Goal: Information Seeking & Learning: Learn about a topic

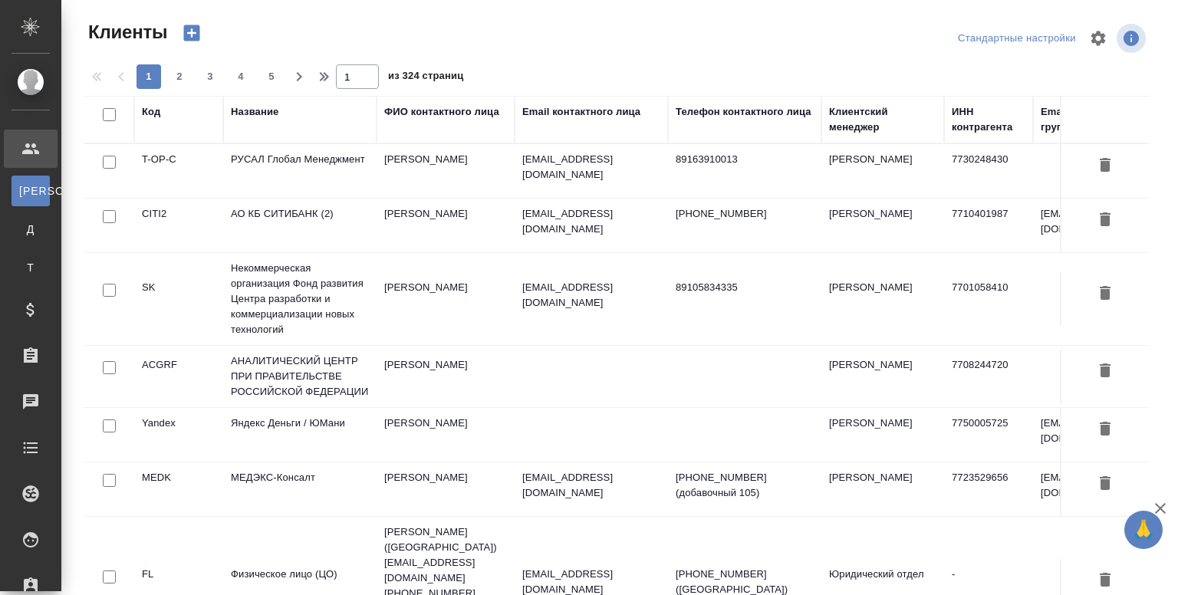
select select "RU"
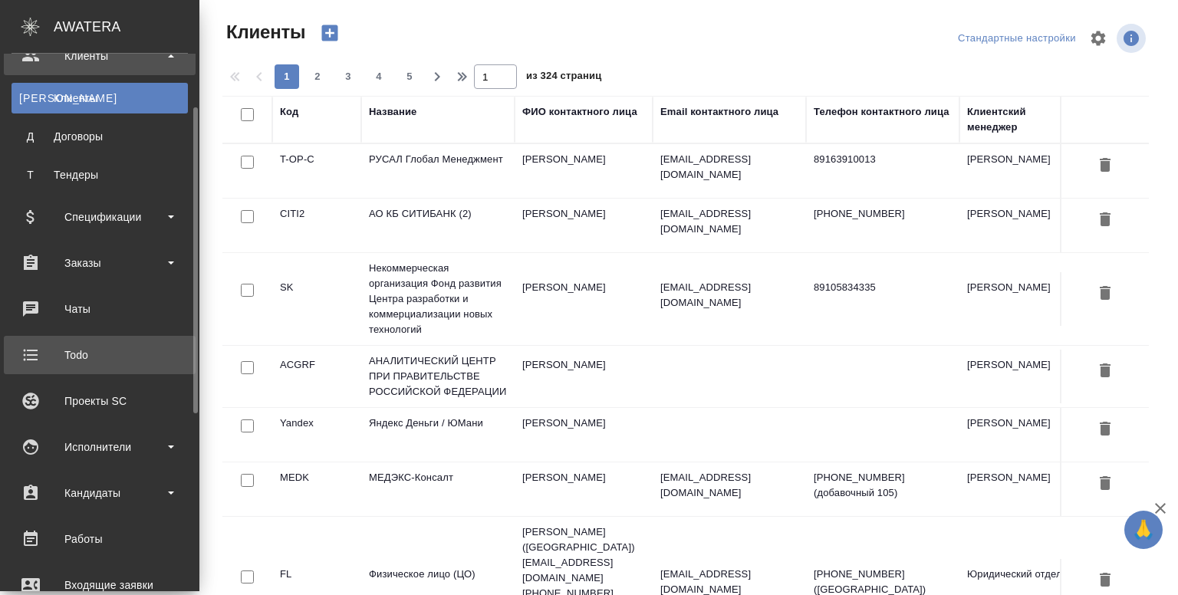
scroll to position [94, 0]
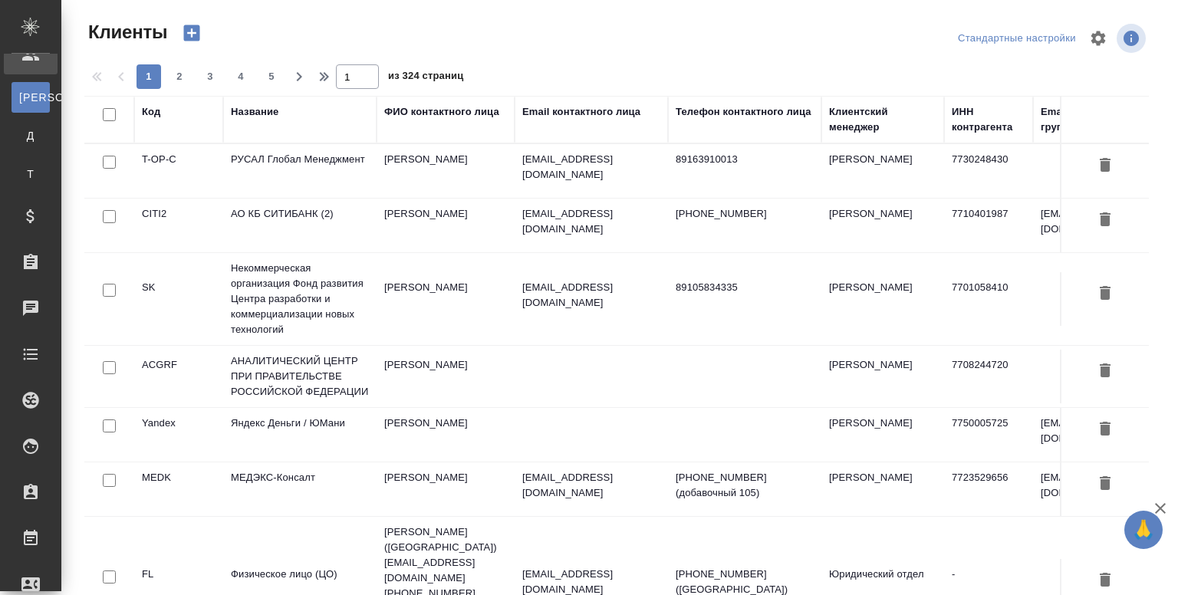
click at [304, 183] on td "РУСАЛ Глобал Менеджмент" at bounding box center [299, 171] width 153 height 54
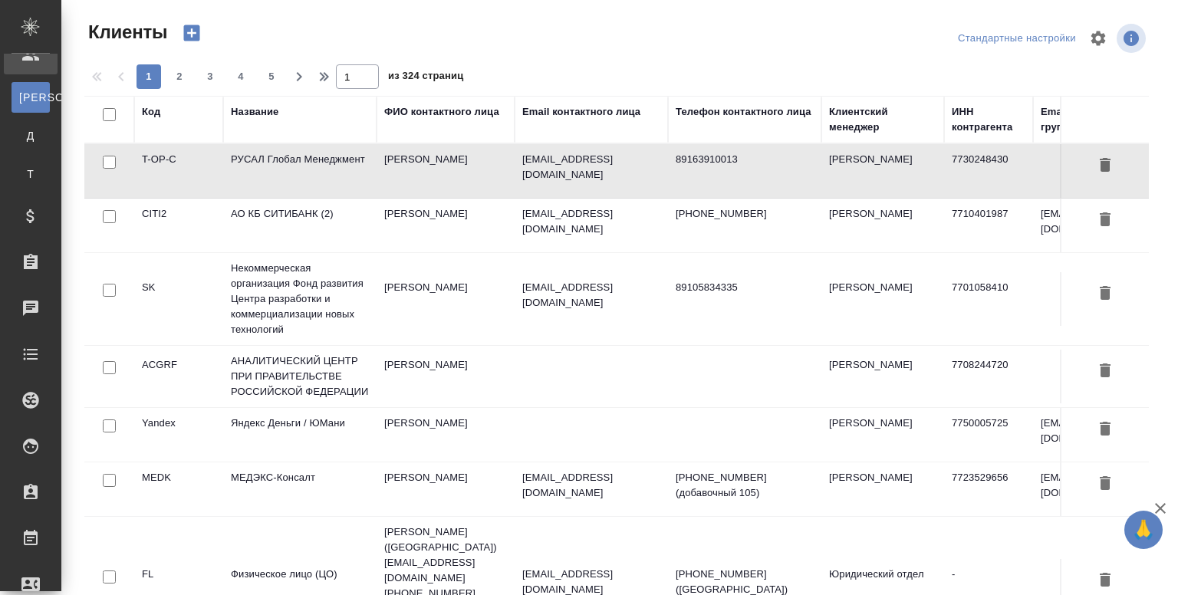
click at [304, 183] on td "РУСАЛ Глобал Менеджмент" at bounding box center [299, 171] width 153 height 54
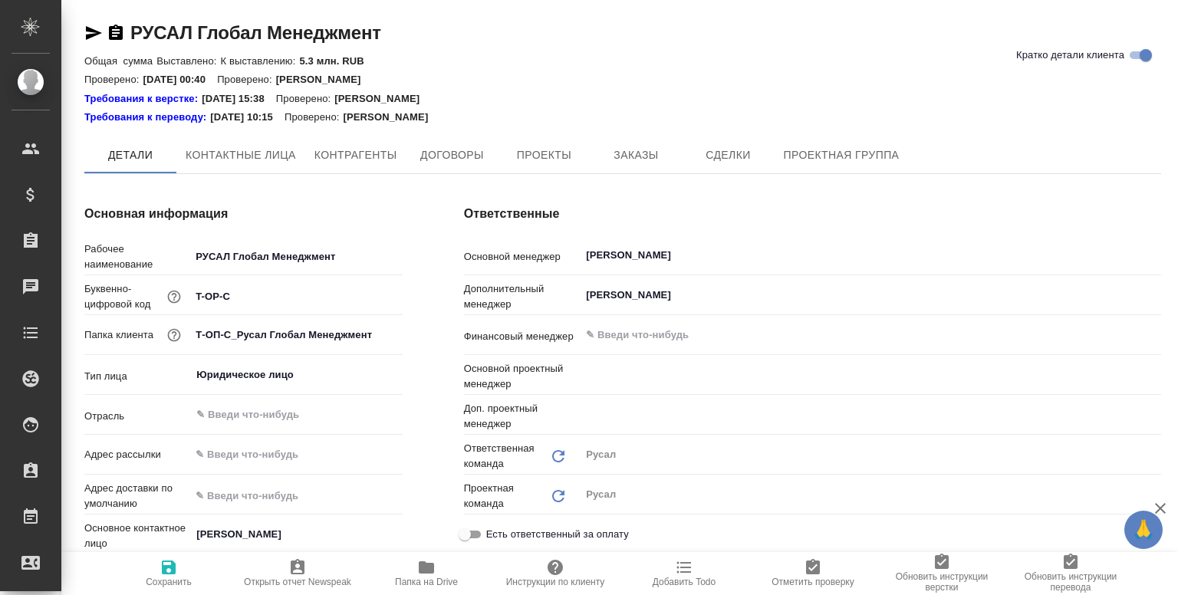
type textarea "x"
type input "Журавлева Александра"
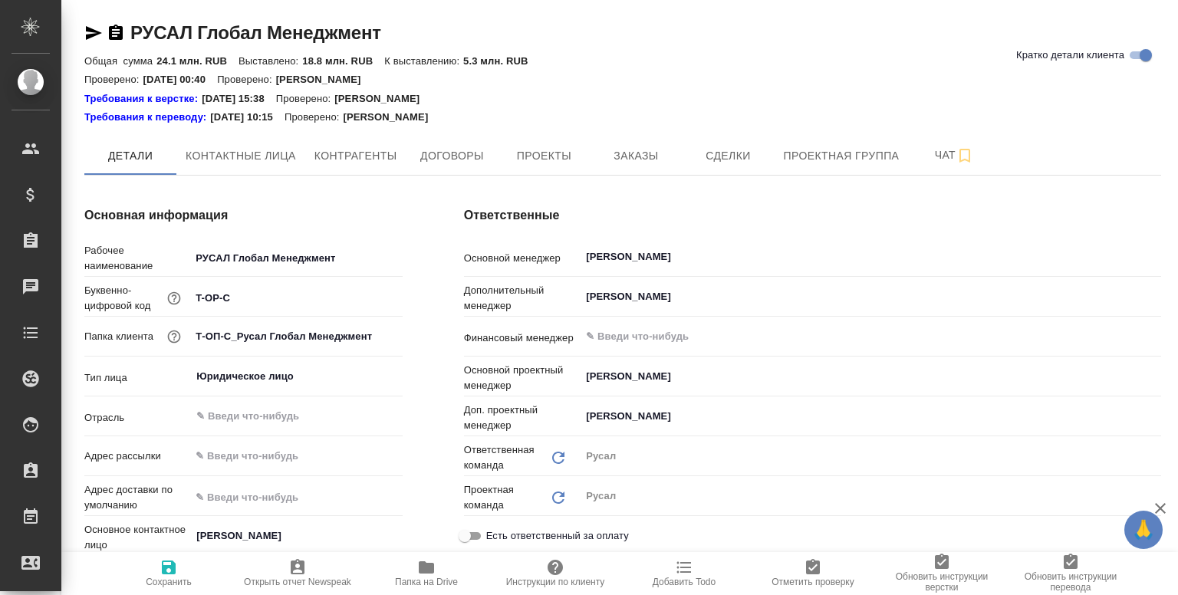
type textarea "x"
click at [354, 150] on span "Контрагенты" at bounding box center [355, 155] width 83 height 19
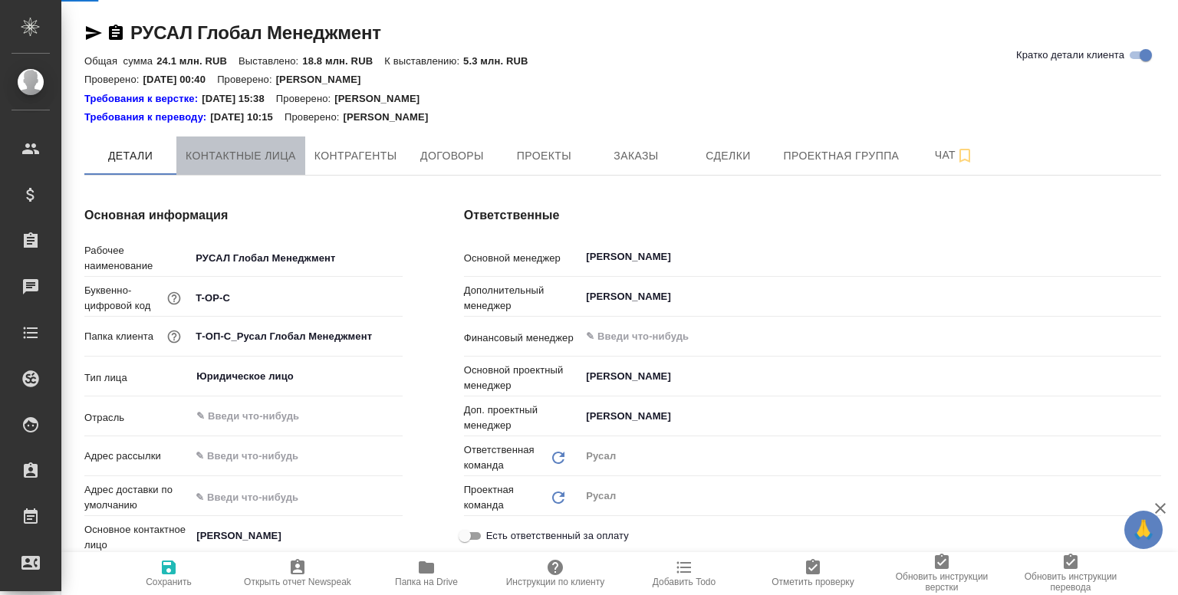
click at [263, 156] on span "Контактные лица" at bounding box center [241, 155] width 110 height 19
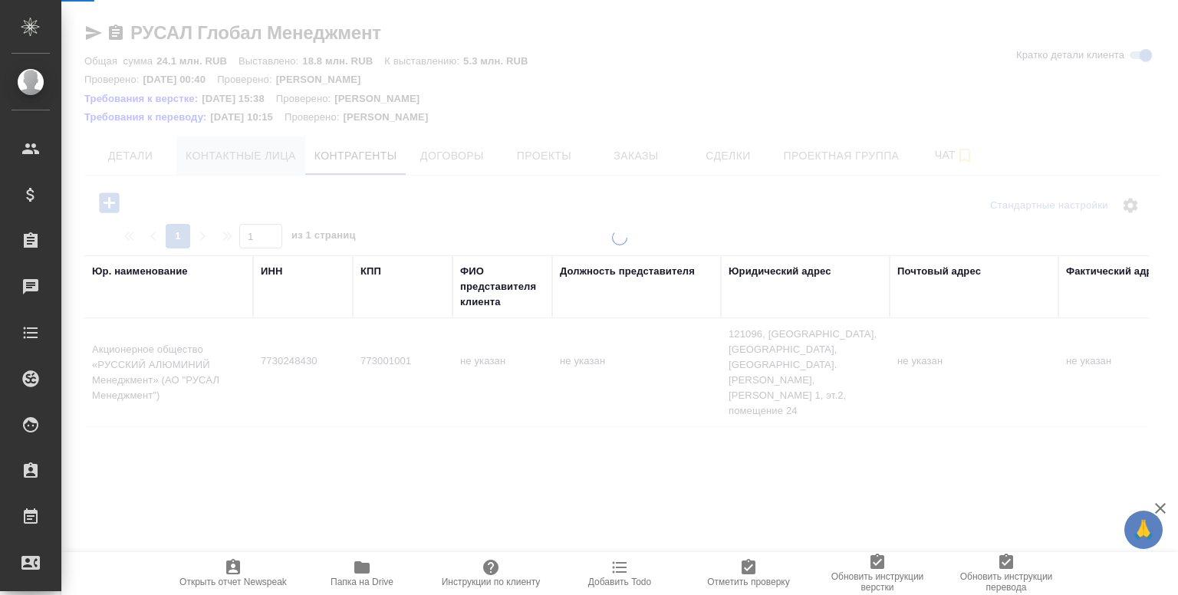
select select "RU"
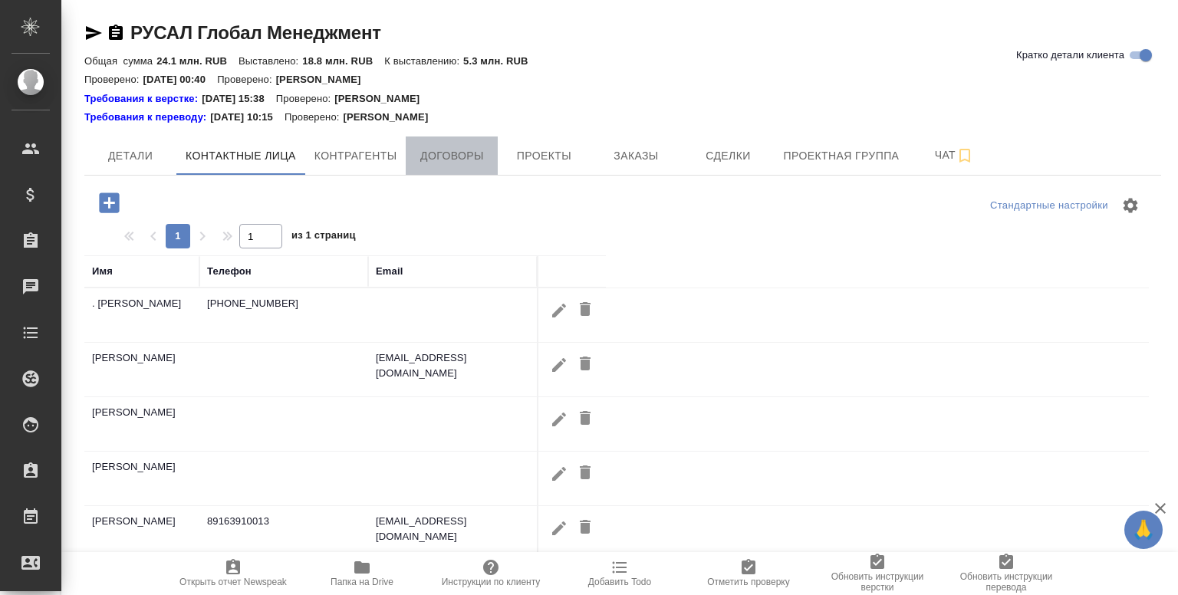
click at [434, 147] on span "Договоры" at bounding box center [452, 155] width 74 height 19
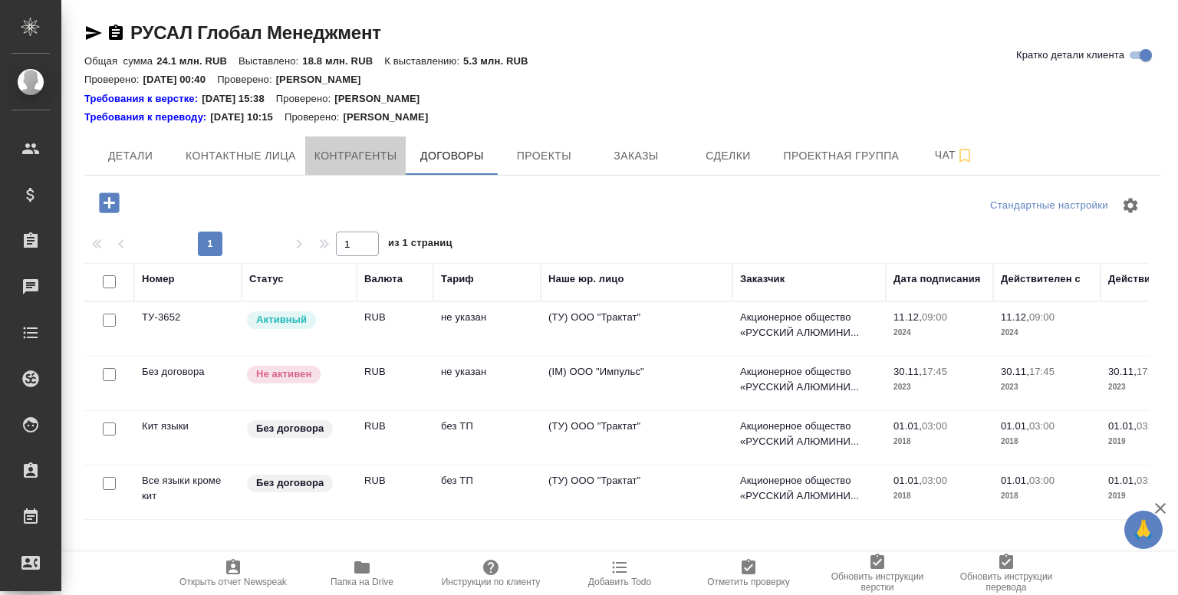
click at [355, 160] on span "Контрагенты" at bounding box center [355, 155] width 83 height 19
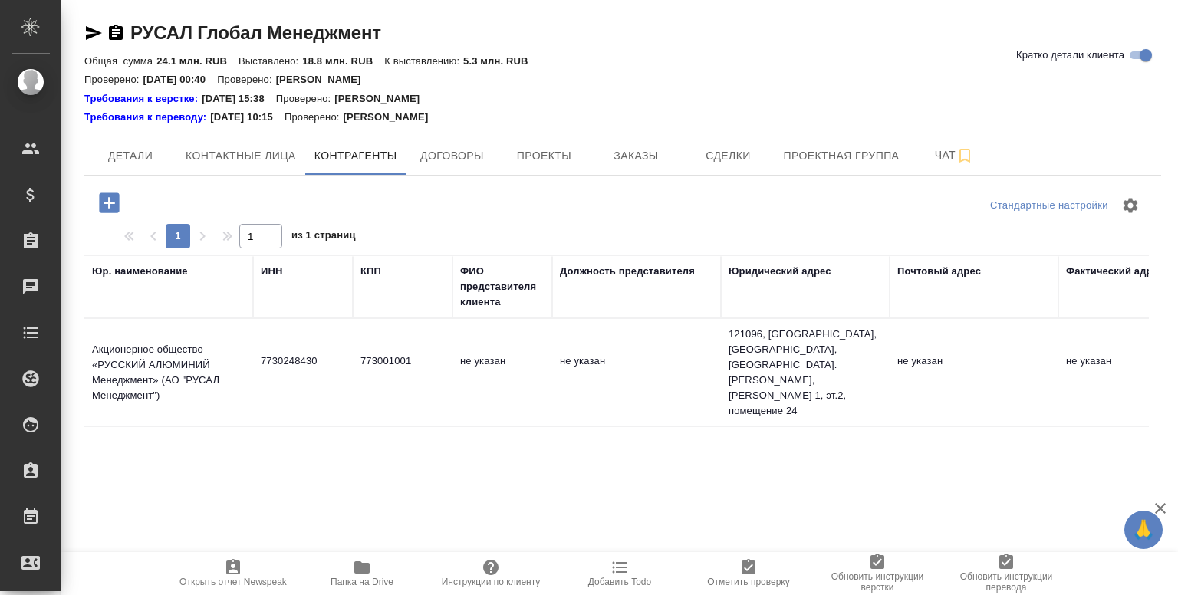
click at [268, 272] on div "ИНН" at bounding box center [272, 271] width 22 height 15
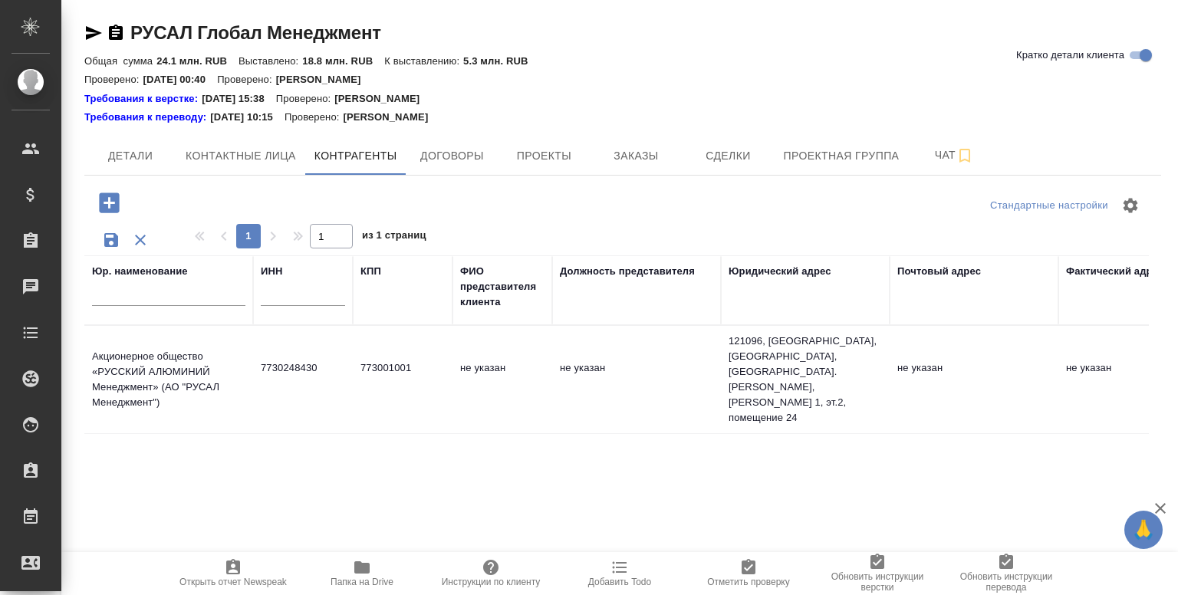
click at [281, 298] on input "text" at bounding box center [303, 296] width 84 height 19
click at [457, 159] on span "Договоры" at bounding box center [452, 155] width 74 height 19
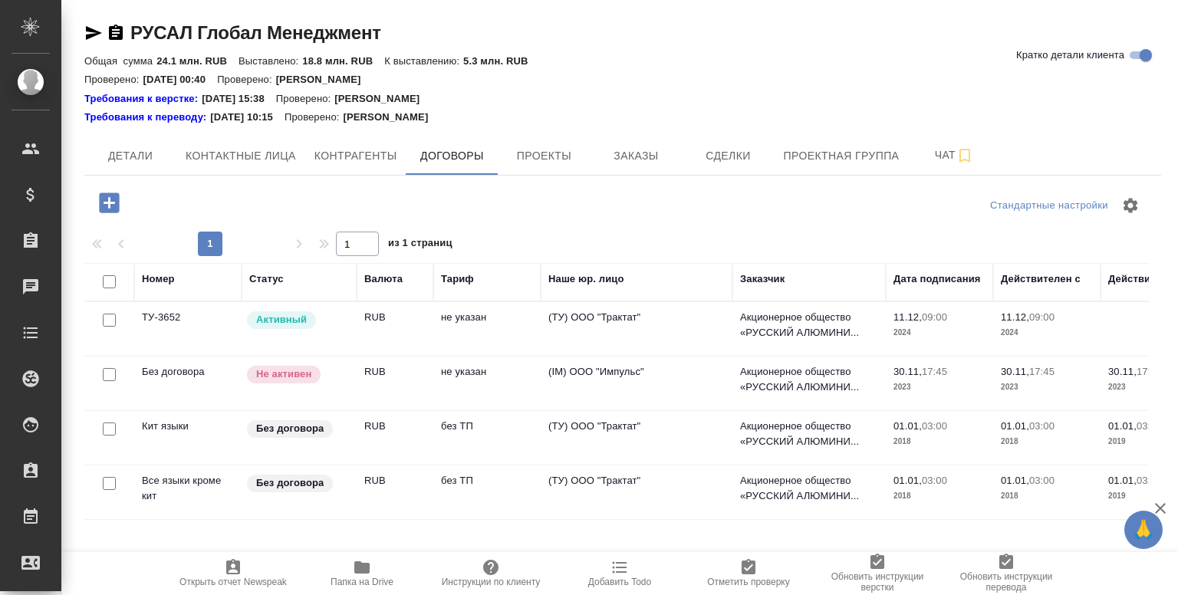
click at [265, 279] on div "Статус" at bounding box center [266, 278] width 35 height 15
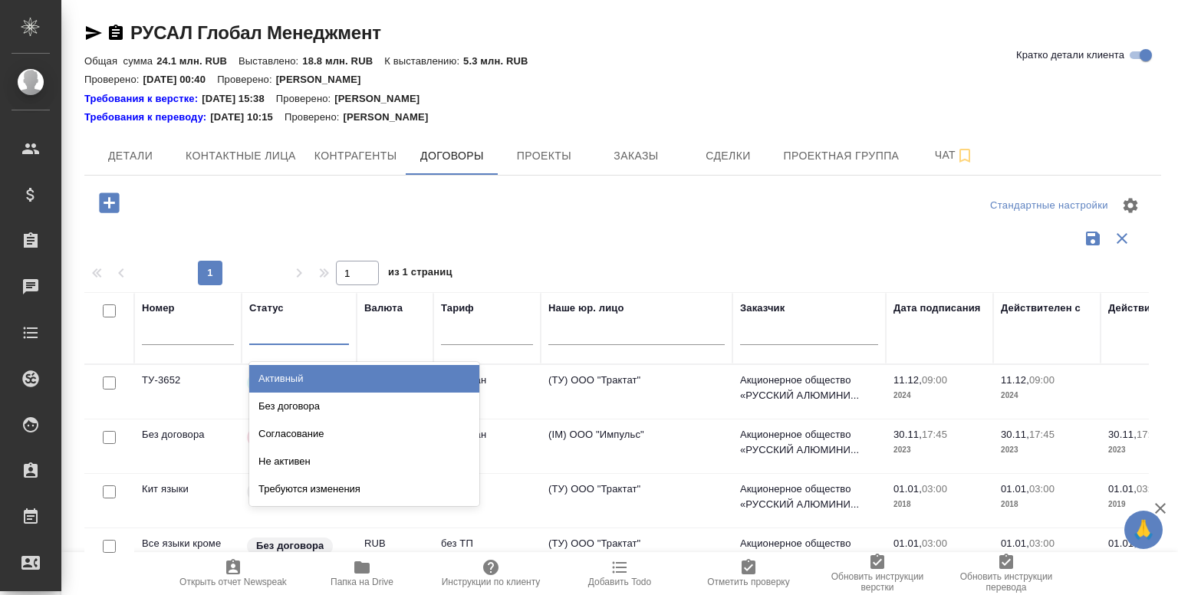
click at [278, 340] on div at bounding box center [299, 329] width 100 height 22
click at [288, 376] on div "Активный" at bounding box center [364, 379] width 230 height 28
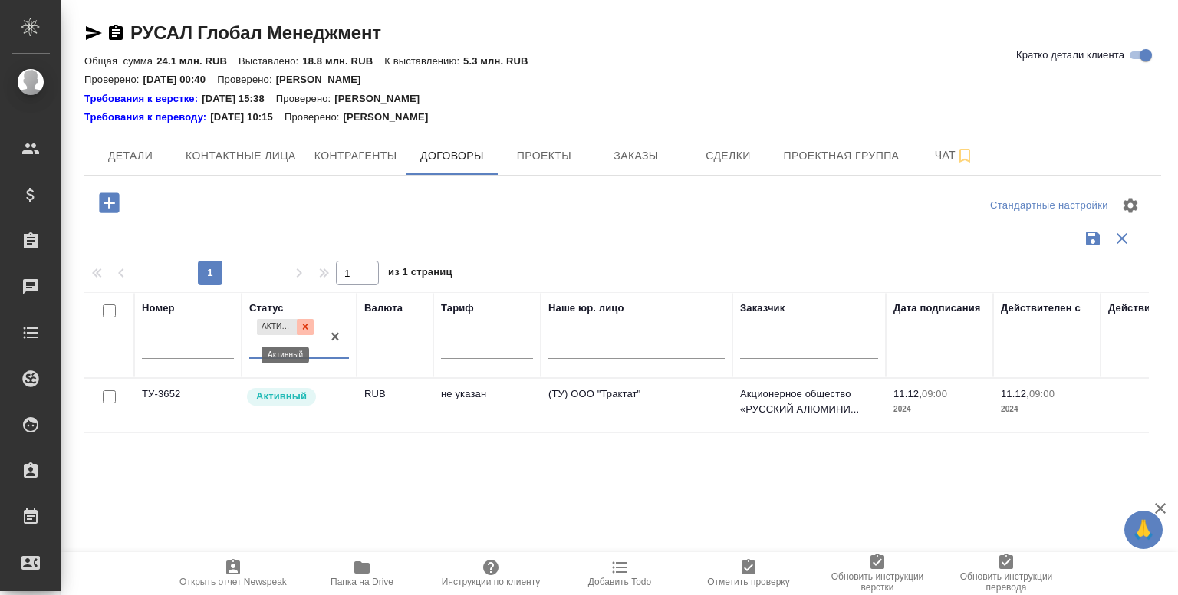
click at [308, 326] on icon at bounding box center [305, 326] width 11 height 11
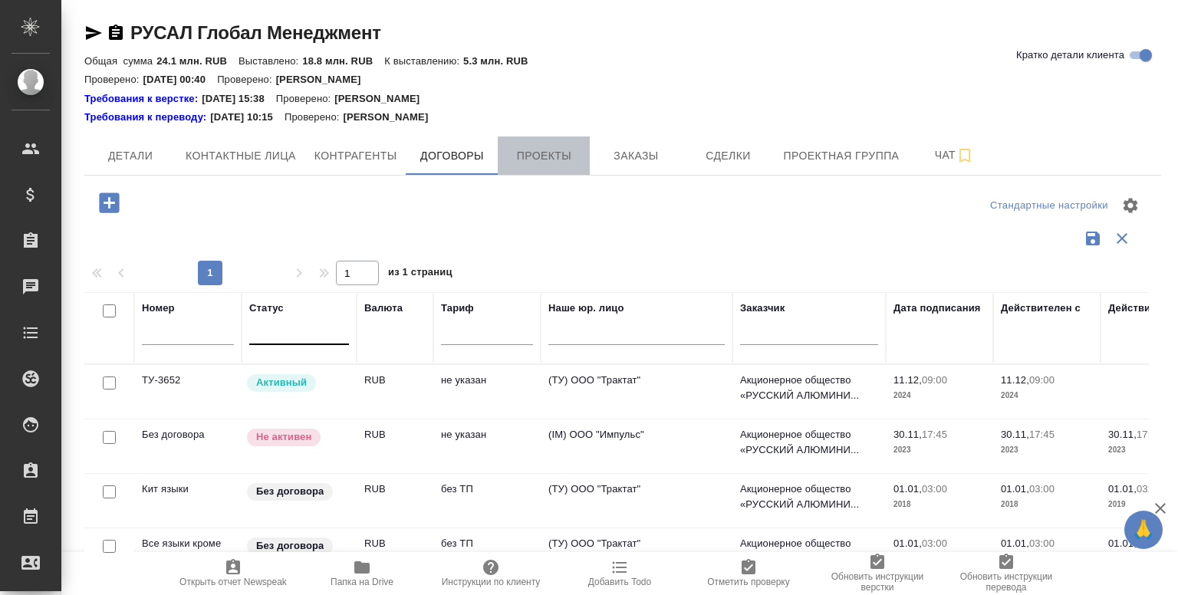
click at [528, 140] on button "Проекты" at bounding box center [544, 155] width 92 height 38
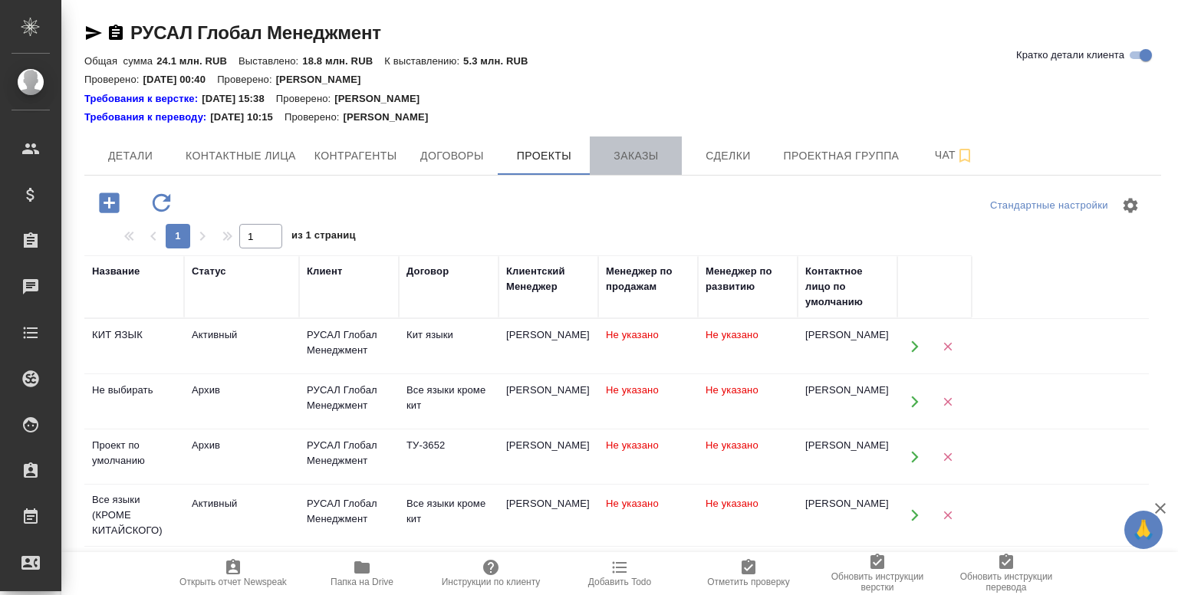
click at [613, 145] on button "Заказы" at bounding box center [636, 155] width 92 height 38
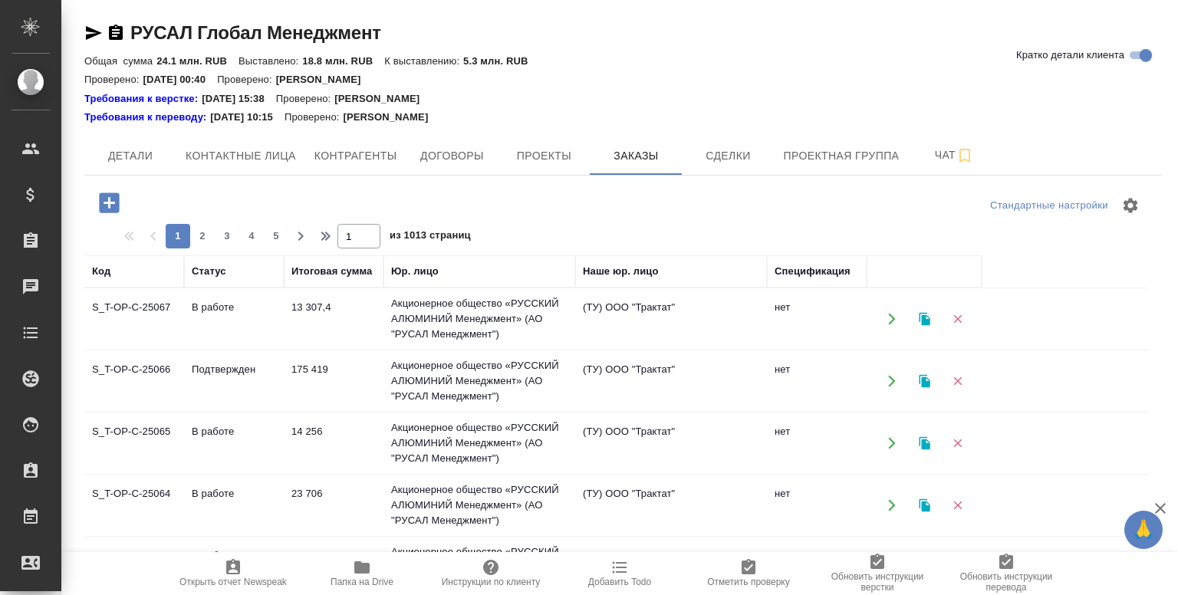
click at [215, 271] on div "Статус" at bounding box center [209, 271] width 35 height 15
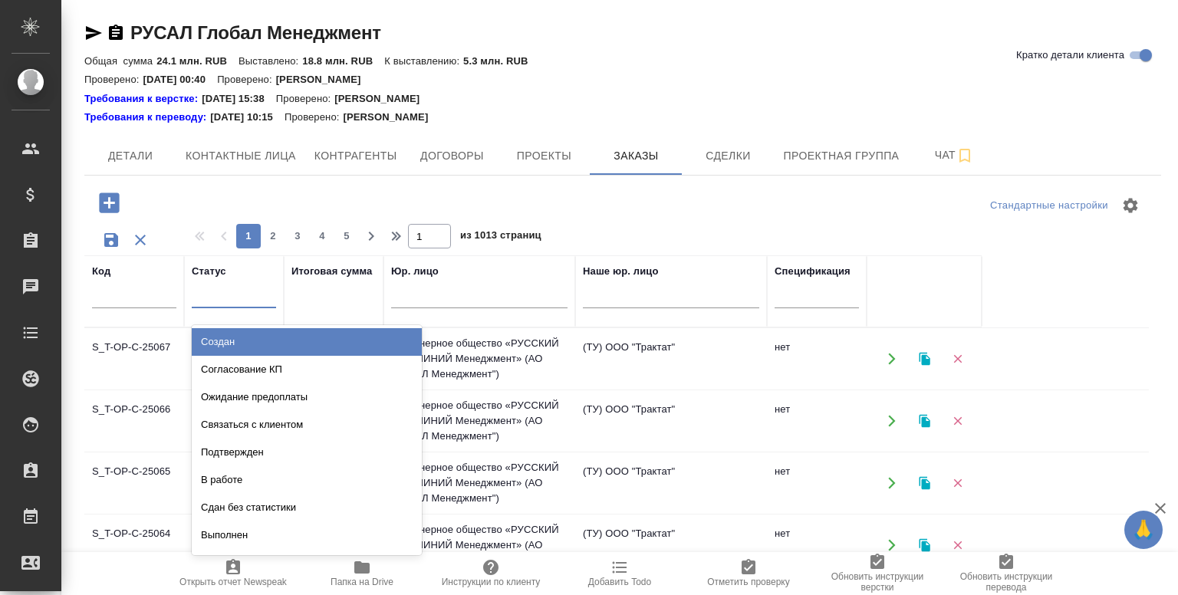
click at [212, 303] on div at bounding box center [234, 292] width 84 height 22
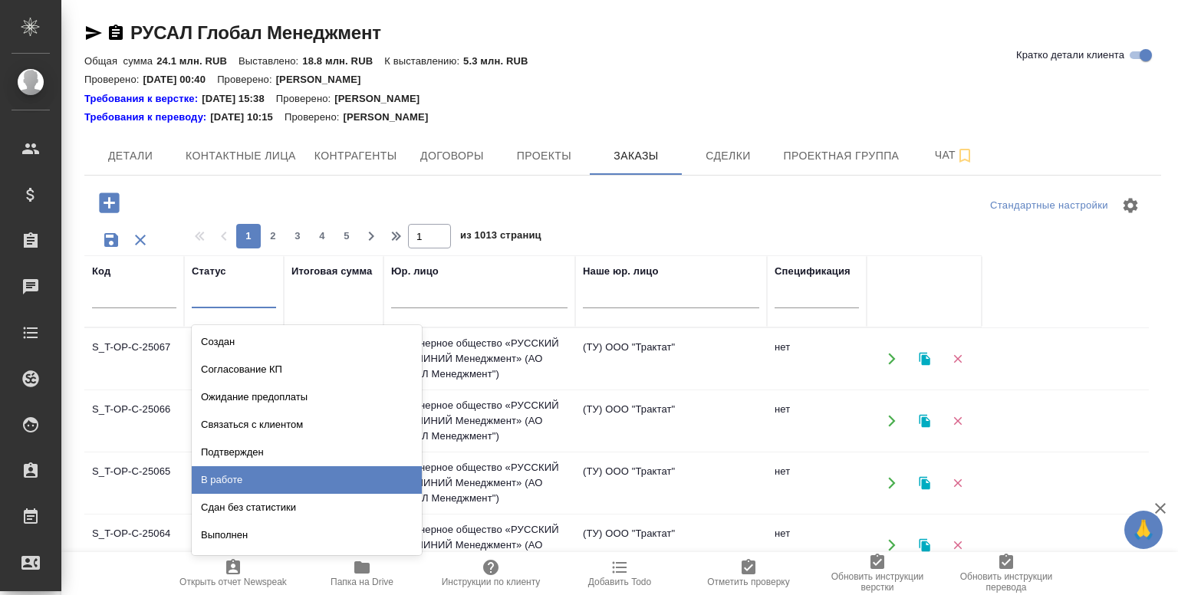
click at [263, 477] on div "В работе" at bounding box center [307, 480] width 230 height 28
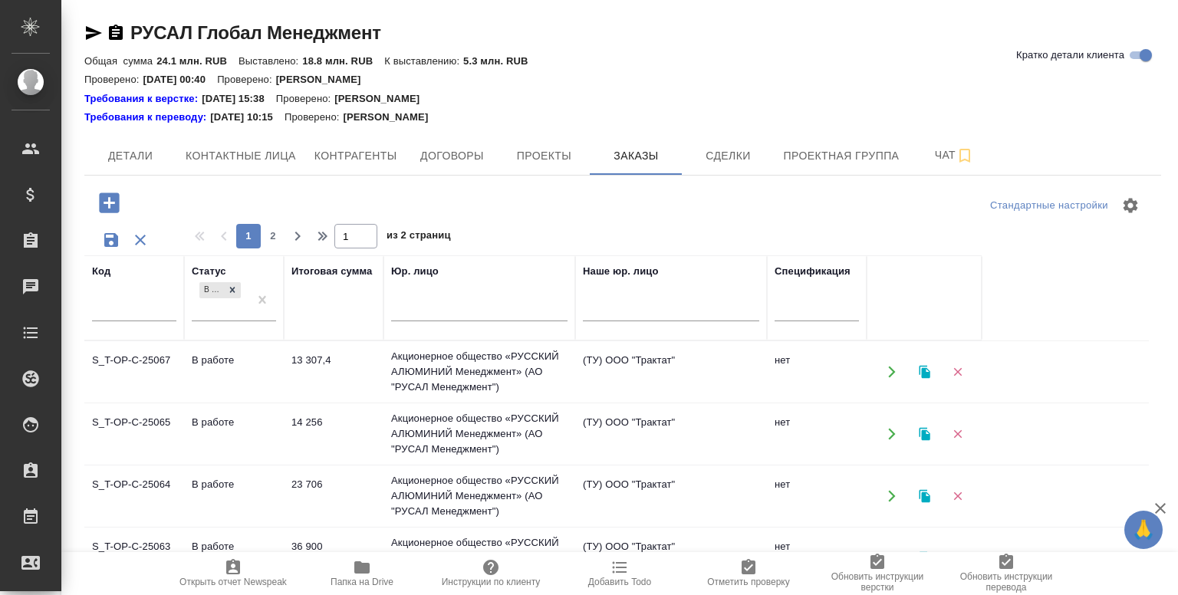
click at [698, 215] on div at bounding box center [622, 205] width 359 height 37
